Goal: Browse casually: Explore the website without a specific task or goal

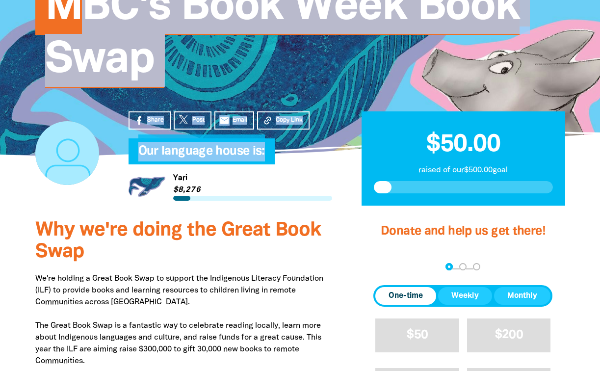
drag, startPoint x: 270, startPoint y: 144, endPoint x: 71, endPoint y: 23, distance: 233.5
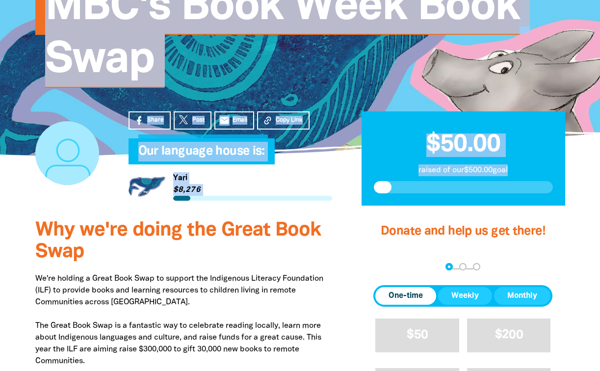
drag, startPoint x: 53, startPoint y: 17, endPoint x: 355, endPoint y: 211, distance: 359.4
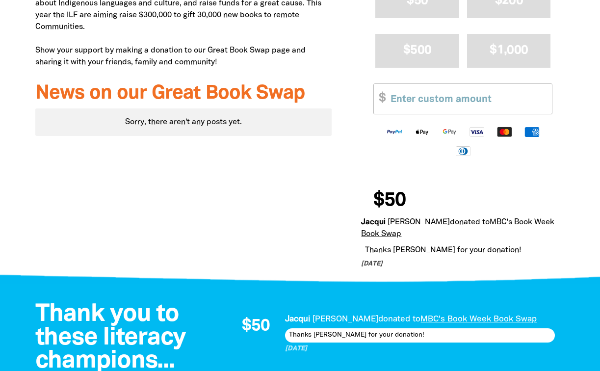
scroll to position [566, 0]
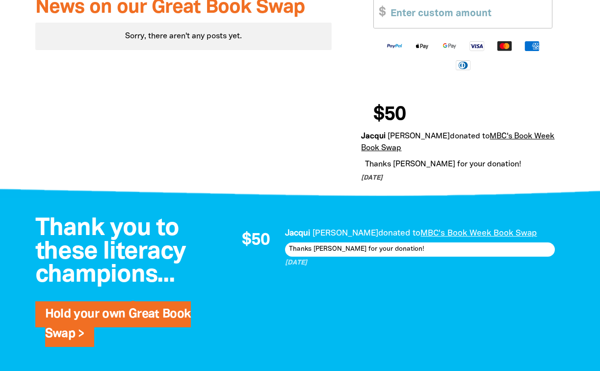
drag, startPoint x: 351, startPoint y: 189, endPoint x: 431, endPoint y: 178, distance: 81.2
click at [388, 180] on p "[DATE]" at bounding box center [459, 179] width 196 height 10
click at [407, 181] on p "[DATE]" at bounding box center [459, 179] width 196 height 10
drag, startPoint x: 402, startPoint y: 179, endPoint x: 350, endPoint y: 95, distance: 99.1
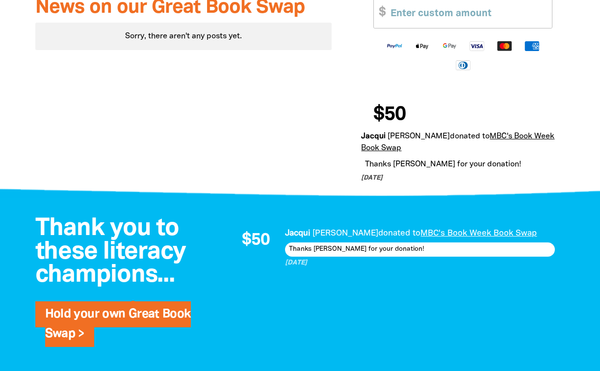
click at [328, 196] on div at bounding box center [300, 181] width 600 height 38
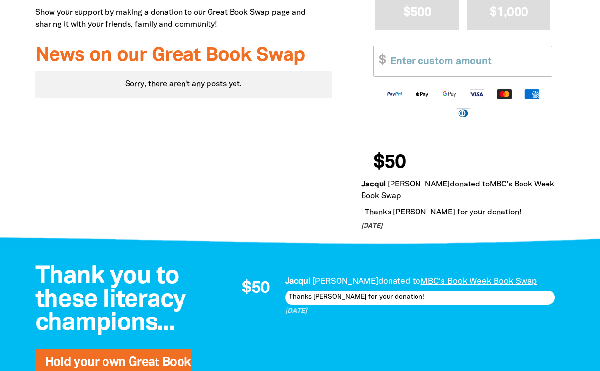
scroll to position [516, 0]
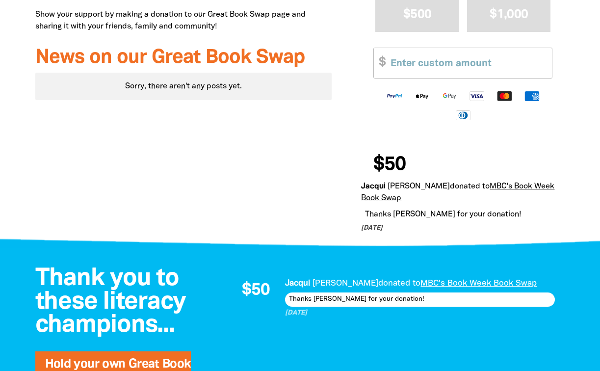
click at [359, 306] on div "Thanks [PERSON_NAME] for your donation!" at bounding box center [420, 299] width 270 height 14
click at [357, 306] on div "Thanks [PERSON_NAME] for your donation!" at bounding box center [420, 299] width 270 height 14
click at [328, 306] on div "Thanks [PERSON_NAME] for your donation!" at bounding box center [420, 299] width 270 height 14
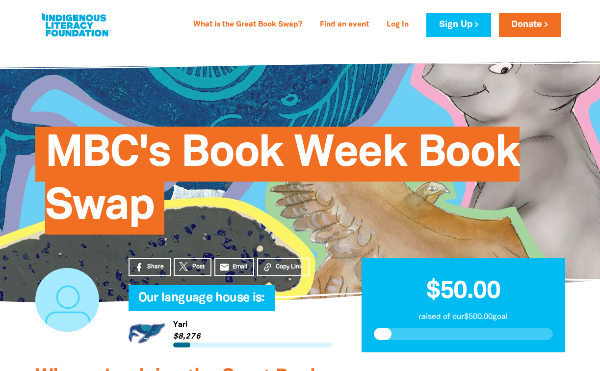
scroll to position [0, 0]
